Goal: Task Accomplishment & Management: Use online tool/utility

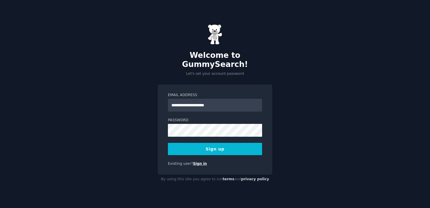
type input "**********"
click at [216, 145] on button "Sign up" at bounding box center [215, 149] width 94 height 12
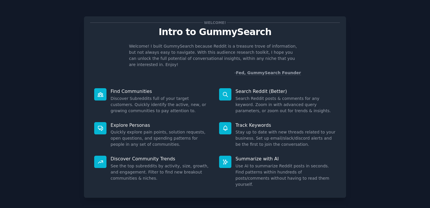
scroll to position [20, 0]
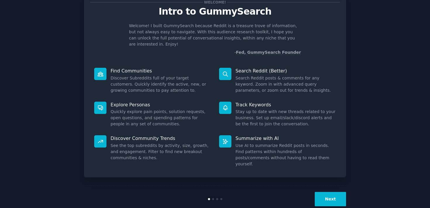
click at [154, 143] on dd "See the top subreddits by activity, size, growth, and engagement. Filter to fin…" at bounding box center [161, 152] width 100 height 18
click at [100, 139] on icon at bounding box center [100, 142] width 6 height 6
click at [327, 192] on button "Next" at bounding box center [330, 199] width 31 height 14
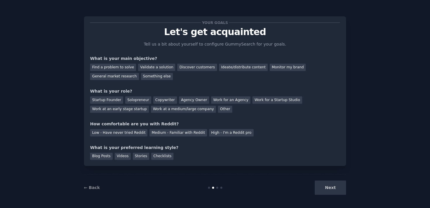
click at [331, 187] on div "Next" at bounding box center [302, 188] width 87 height 14
click at [234, 67] on div "Ideate/distribute content" at bounding box center [243, 67] width 49 height 7
click at [111, 102] on div "Startup Founder" at bounding box center [106, 100] width 33 height 7
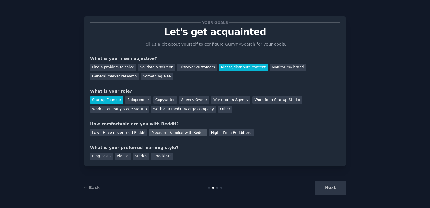
click at [152, 134] on div "Medium - Familiar with Reddit" at bounding box center [177, 132] width 57 height 7
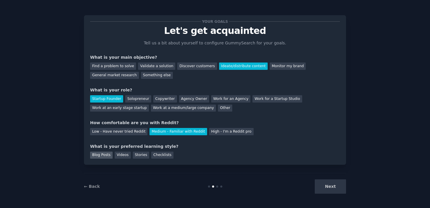
click at [109, 155] on div "Blog Posts" at bounding box center [101, 155] width 23 height 7
click at [323, 184] on button "Next" at bounding box center [330, 187] width 31 height 14
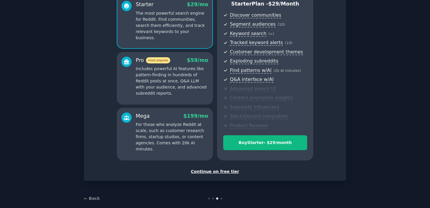
scroll to position [59, 0]
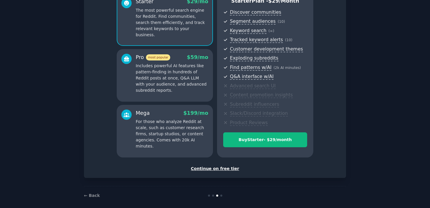
click at [214, 170] on div "Continue on free tier" at bounding box center [215, 169] width 250 height 6
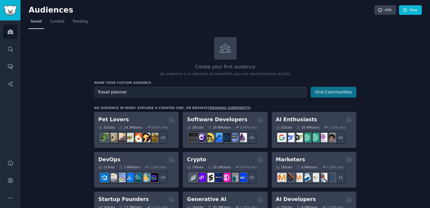
type input "Travel planner"
click at [325, 93] on button "Find Communities" at bounding box center [334, 92] width 46 height 11
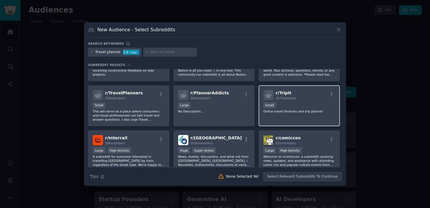
scroll to position [30, 0]
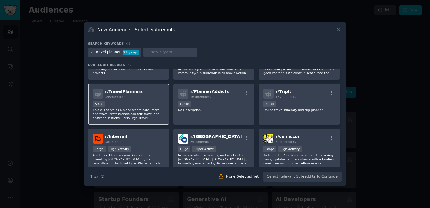
click at [120, 103] on div "Small" at bounding box center [129, 104] width 72 height 7
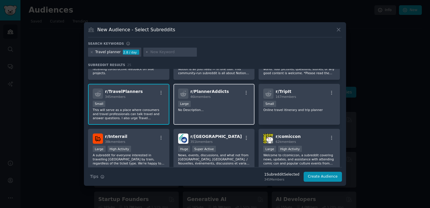
click at [202, 103] on div "10,000 - 100,000 members Large" at bounding box center [214, 104] width 72 height 7
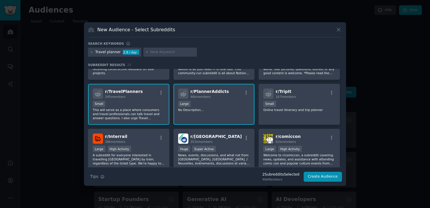
scroll to position [0, 0]
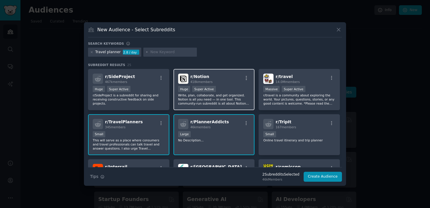
click at [219, 99] on p "Write, plan, collaborate, and get organized. Notion is all you need — in one to…" at bounding box center [214, 99] width 72 height 12
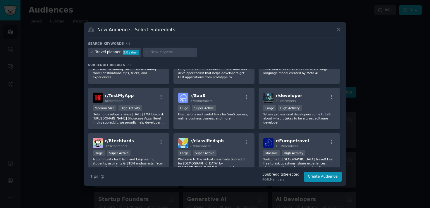
scroll to position [254, 0]
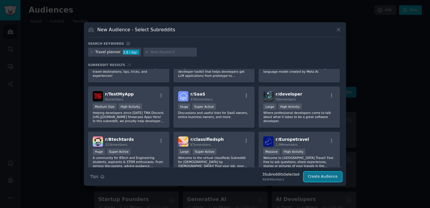
click at [330, 179] on button "Create Audience" at bounding box center [323, 177] width 39 height 10
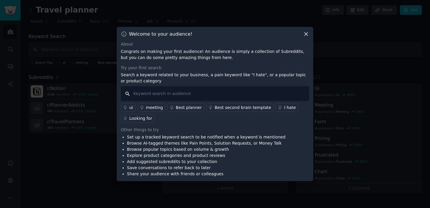
click at [170, 91] on input "text" at bounding box center [215, 93] width 188 height 15
type input "save my time"
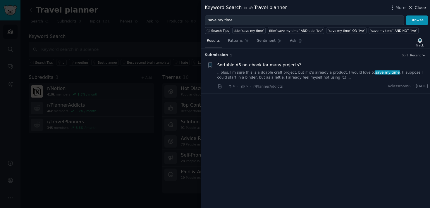
click at [419, 10] on span "Close" at bounding box center [420, 8] width 11 height 6
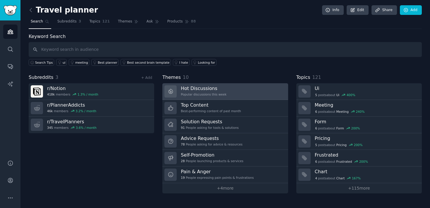
click at [198, 90] on h3 "Hot Discussions" at bounding box center [204, 88] width 46 height 6
